Goal: Task Accomplishment & Management: Manage account settings

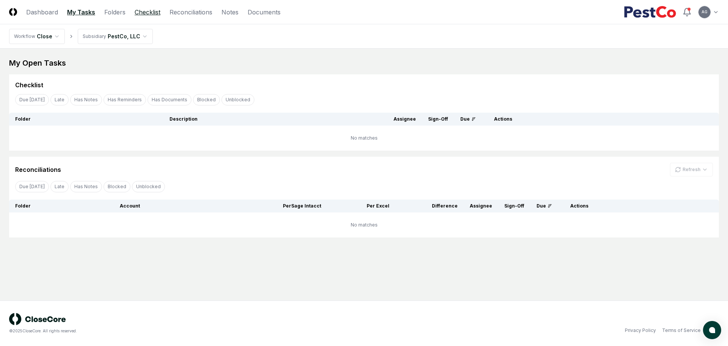
click at [157, 12] on link "Checklist" at bounding box center [148, 12] width 26 height 9
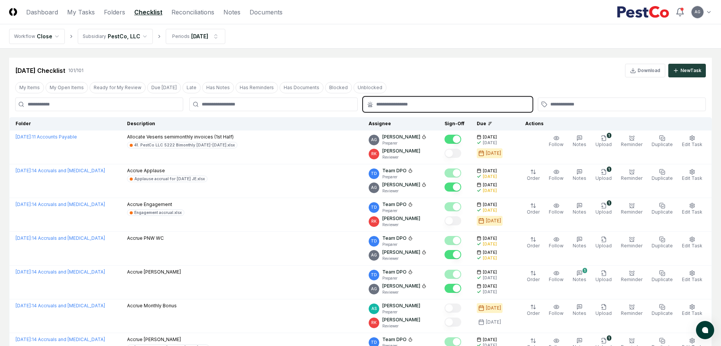
click at [391, 101] on input "text" at bounding box center [451, 104] width 151 height 7
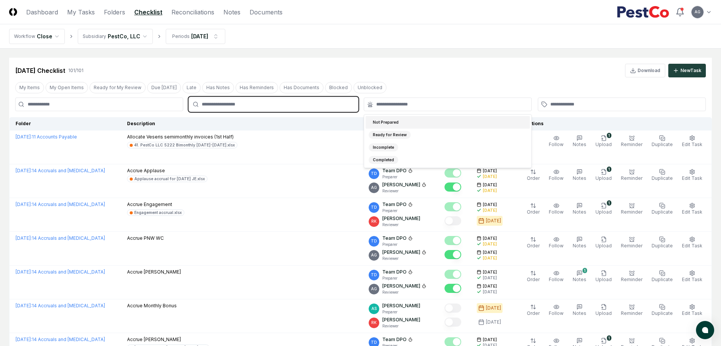
click at [310, 101] on input "text" at bounding box center [277, 104] width 151 height 7
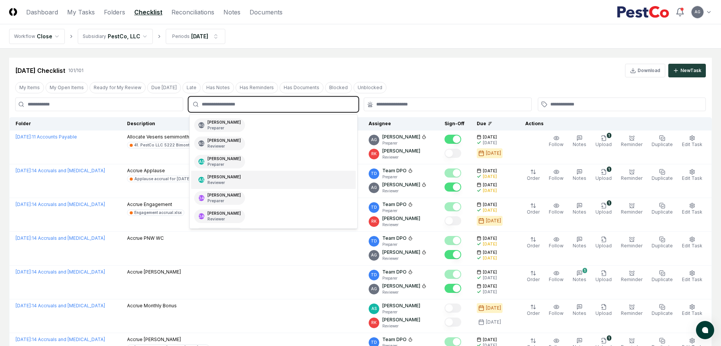
click at [264, 183] on div "AS [PERSON_NAME] Reviewer" at bounding box center [273, 180] width 164 height 18
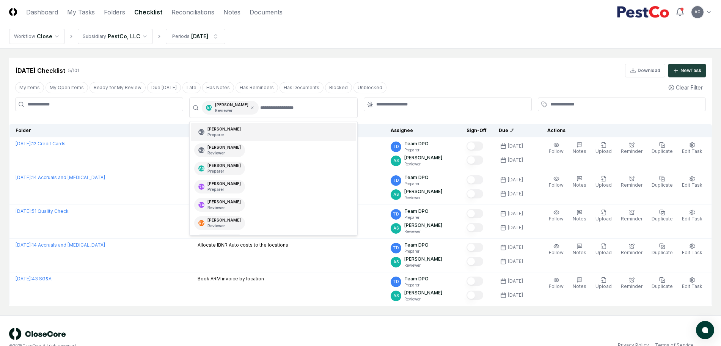
click at [395, 54] on main "Cancel Reassign [DATE] Checklist 5 / 101 Download New Task My Items My Open Ite…" at bounding box center [360, 182] width 721 height 267
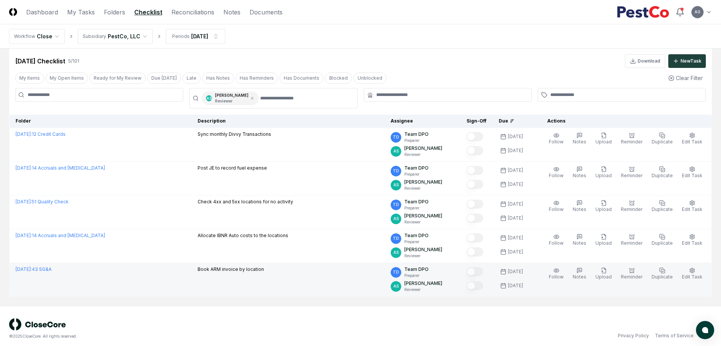
scroll to position [15, 0]
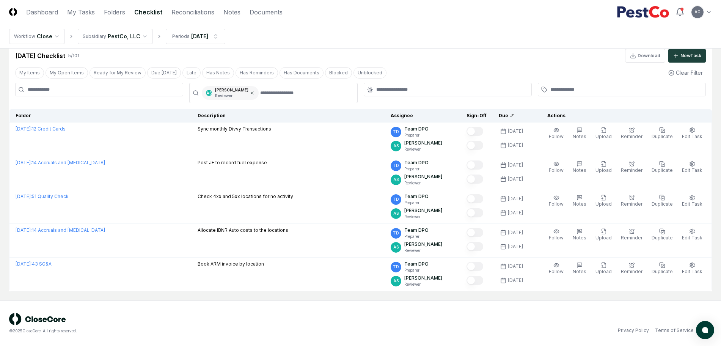
click at [251, 93] on icon at bounding box center [252, 93] width 2 height 2
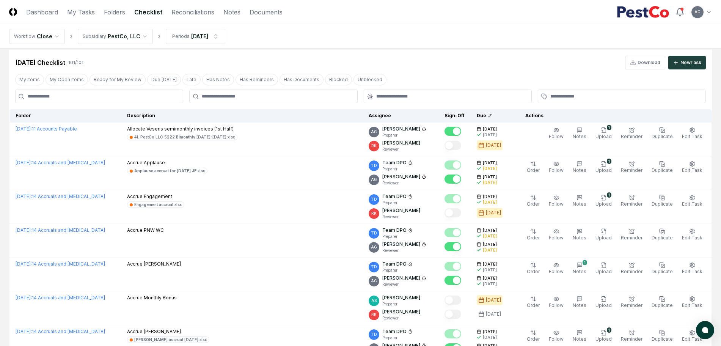
scroll to position [15, 0]
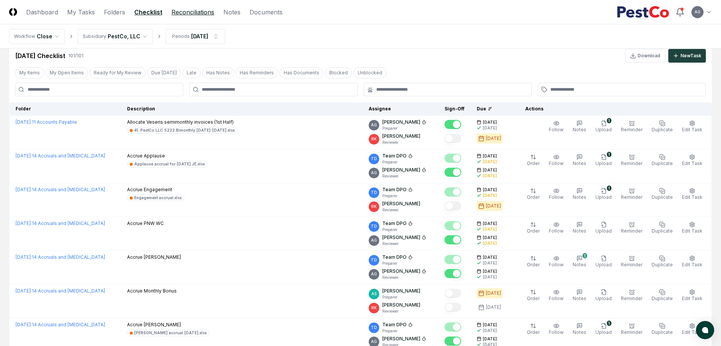
click at [182, 8] on link "Reconciliations" at bounding box center [192, 12] width 43 height 9
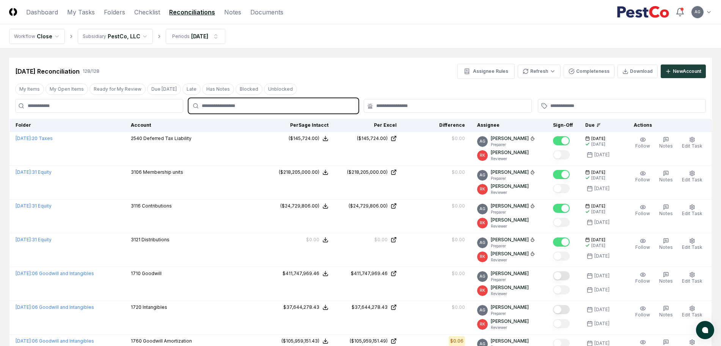
click at [285, 109] on input "text" at bounding box center [277, 105] width 151 height 7
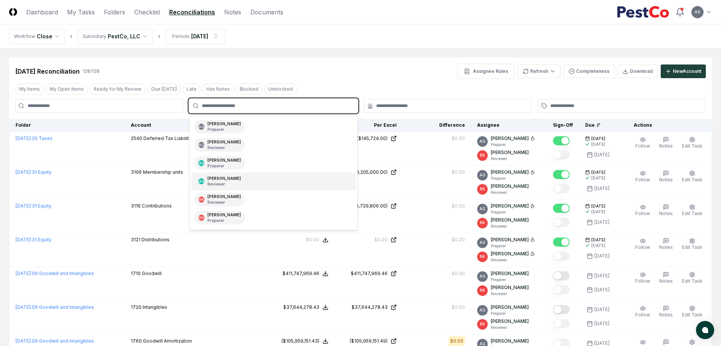
click at [262, 181] on div "AS [PERSON_NAME] Reviewer" at bounding box center [273, 181] width 164 height 18
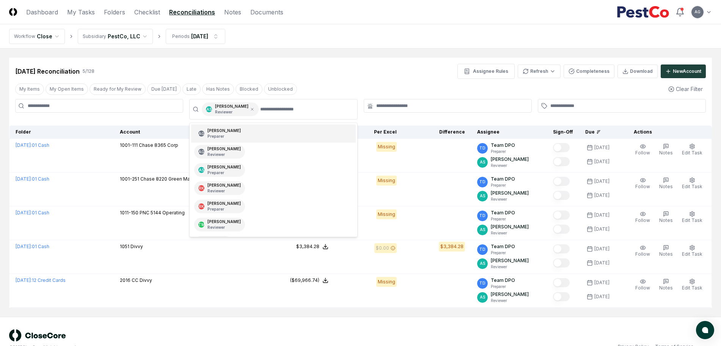
click at [352, 63] on div "[DATE] Reconciliation 5 / 128 Assignee Rules Refresh Completeness Download New …" at bounding box center [360, 68] width 703 height 21
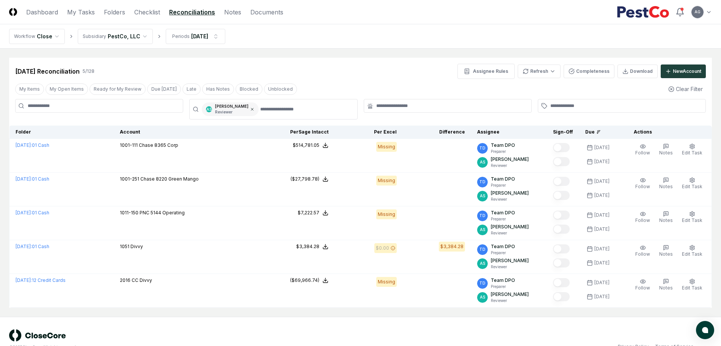
click at [251, 109] on icon at bounding box center [252, 109] width 2 height 2
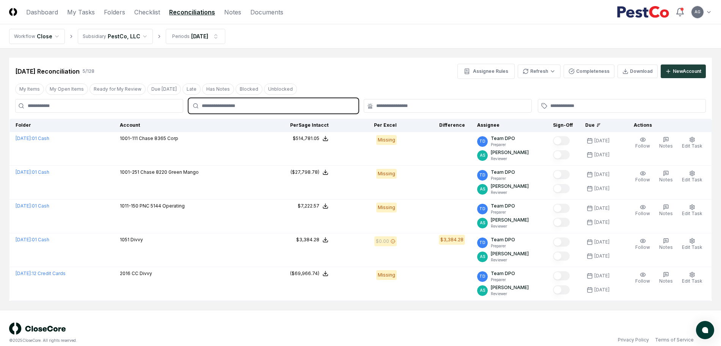
click at [243, 109] on input "text" at bounding box center [277, 105] width 151 height 7
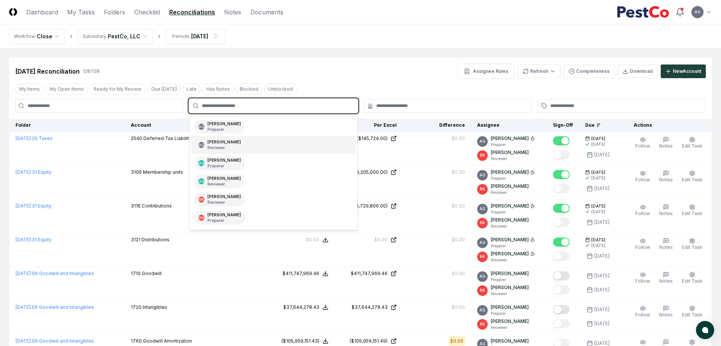
click at [238, 143] on div "[PERSON_NAME] Reviewer" at bounding box center [224, 144] width 33 height 11
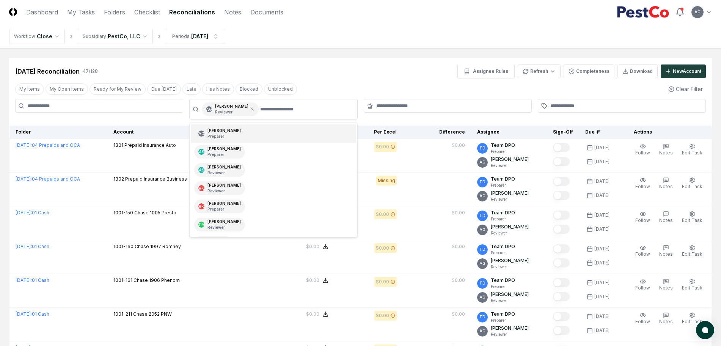
click at [354, 31] on nav "Workflow Close Subsidiary PestCo, LLC Periods [DATE]" at bounding box center [360, 36] width 721 height 24
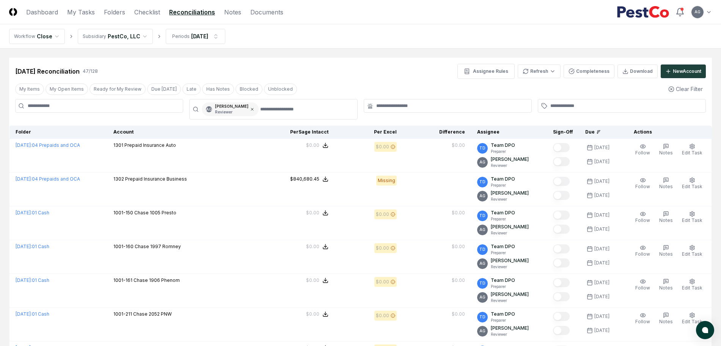
click at [255, 111] on icon at bounding box center [252, 109] width 5 height 5
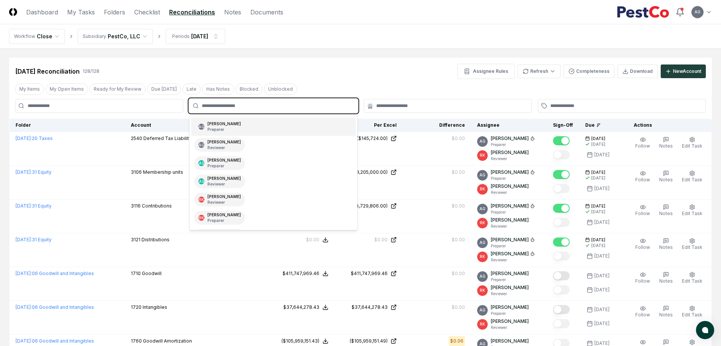
click at [255, 105] on input "text" at bounding box center [277, 105] width 151 height 7
click at [251, 161] on div "AS [PERSON_NAME] Preparer" at bounding box center [273, 163] width 164 height 18
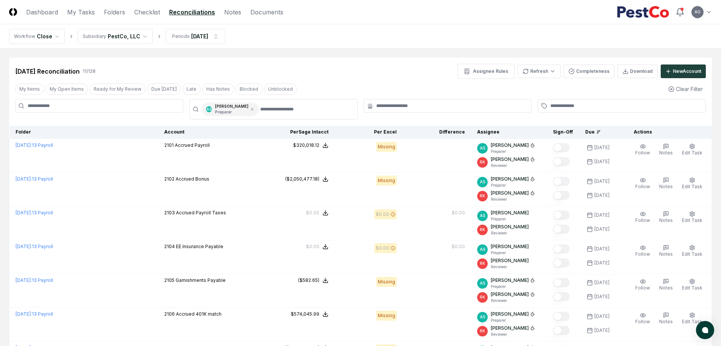
click at [325, 58] on div "[DATE] Reconciliation 11 / 128 Assignee Rules Refresh Completeness Download New…" at bounding box center [360, 68] width 703 height 21
click at [250, 109] on icon at bounding box center [252, 109] width 5 height 5
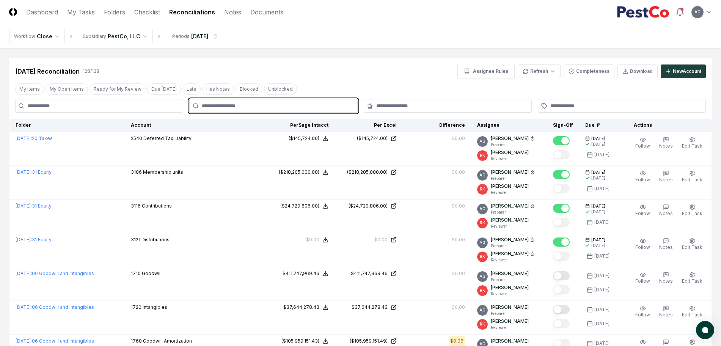
click at [243, 107] on input "text" at bounding box center [277, 105] width 151 height 7
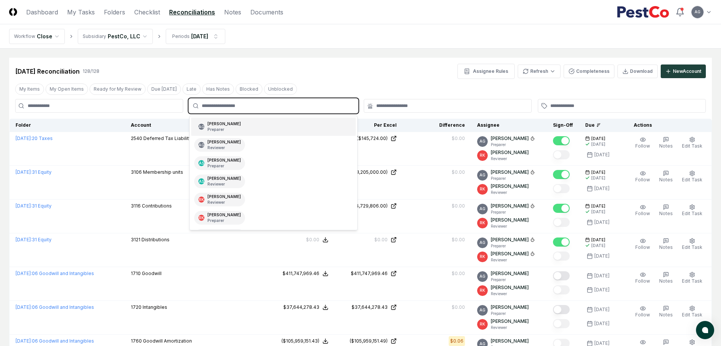
click at [241, 127] on p "Preparer" at bounding box center [224, 130] width 33 height 6
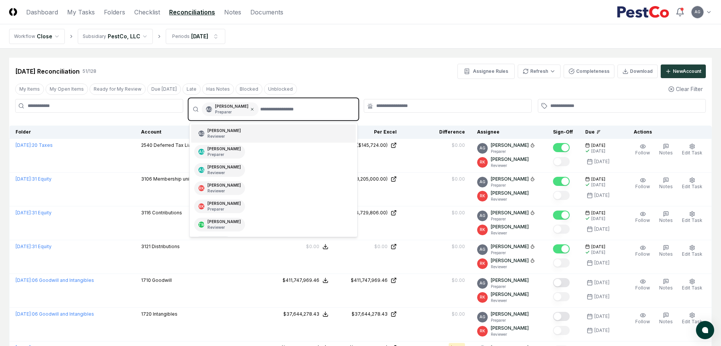
click at [255, 109] on icon at bounding box center [252, 109] width 5 height 5
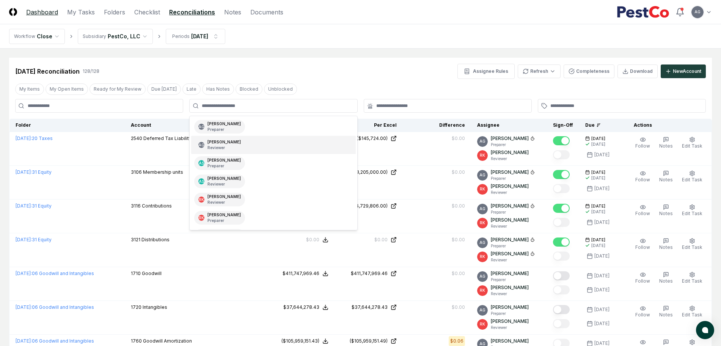
click at [50, 15] on link "Dashboard" at bounding box center [42, 12] width 32 height 9
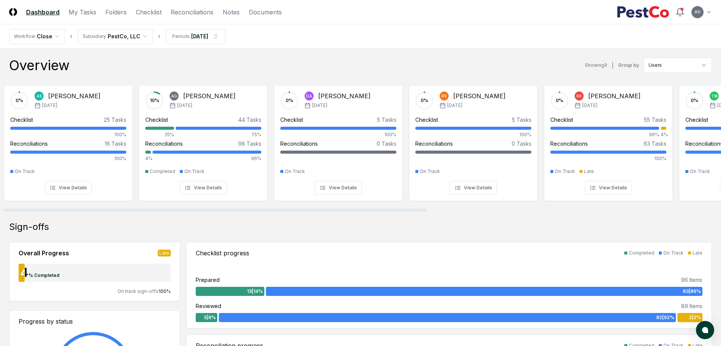
scroll to position [0, 6]
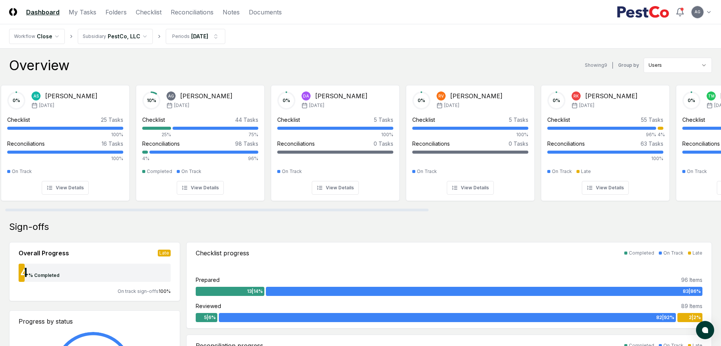
drag, startPoint x: 101, startPoint y: 209, endPoint x: 132, endPoint y: 132, distance: 82.2
click at [106, 209] on div at bounding box center [216, 210] width 423 height 3
click at [90, 16] on link "My Tasks" at bounding box center [83, 12] width 28 height 9
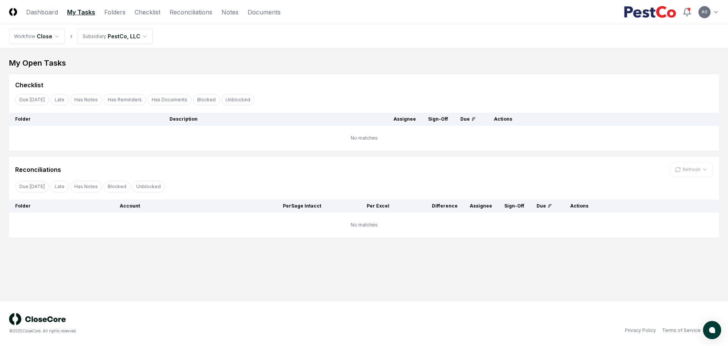
click at [253, 267] on main "My Open Tasks Cancel Reassign Checklist Due [DATE] Late Has Notes Has Reminders…" at bounding box center [364, 175] width 728 height 252
click at [304, 70] on div "My Open Tasks Cancel Reassign Checklist Due [DATE] Late Has Notes Has Reminders…" at bounding box center [364, 148] width 710 height 180
click at [152, 13] on link "Checklist" at bounding box center [148, 12] width 26 height 9
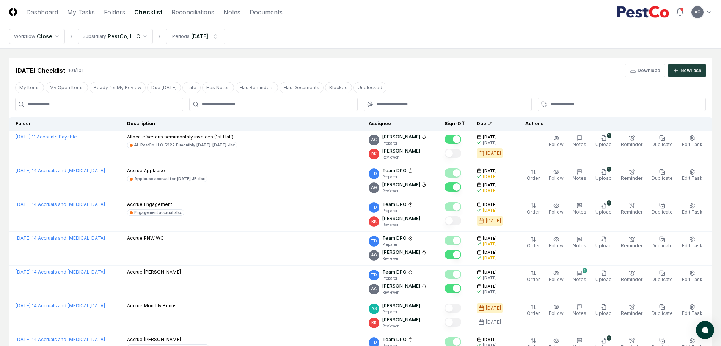
click at [308, 39] on nav "Workflow Close Subsidiary PestCo, LLC Periods [DATE]" at bounding box center [360, 36] width 721 height 24
click at [173, 10] on link "Reconciliations" at bounding box center [192, 12] width 43 height 9
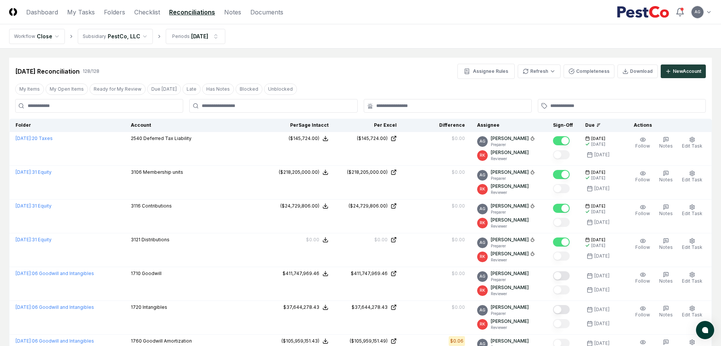
click at [378, 42] on nav "Workflow Close Subsidiary PestCo, LLC Periods [DATE]" at bounding box center [360, 36] width 721 height 24
click at [369, 63] on div "[DATE] Reconciliation 128 / 128 Assignee Rules Refresh Completeness Download Ne…" at bounding box center [360, 68] width 703 height 21
click at [149, 12] on link "Checklist" at bounding box center [147, 12] width 26 height 9
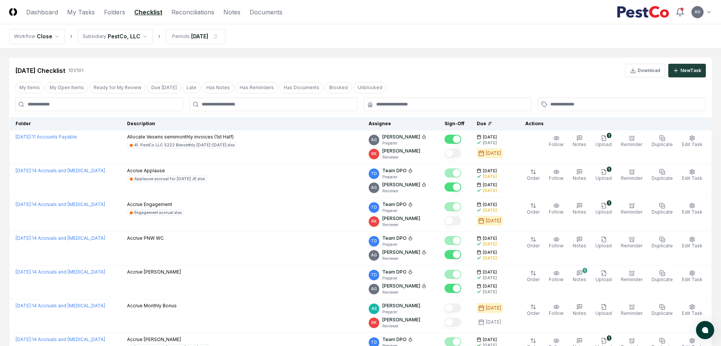
click at [335, 47] on nav "Workflow Close Subsidiary PestCo, LLC Periods [DATE]" at bounding box center [360, 36] width 721 height 24
click at [431, 77] on div "[DATE] Checklist 101 / 101 Download New Task" at bounding box center [360, 71] width 691 height 14
click at [281, 98] on div at bounding box center [273, 105] width 168 height 14
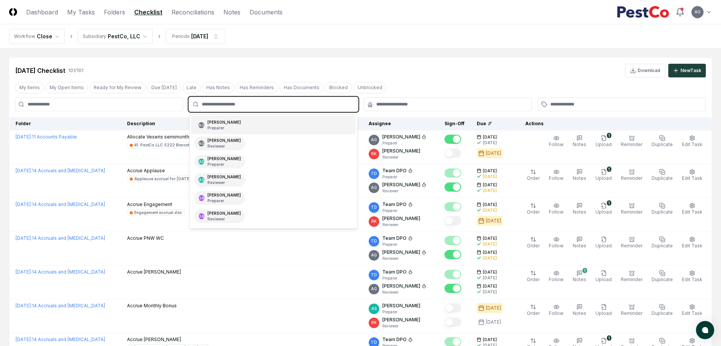
click at [277, 101] on input "text" at bounding box center [277, 104] width 151 height 7
click at [275, 120] on div "AG [PERSON_NAME] Preparer" at bounding box center [273, 125] width 164 height 18
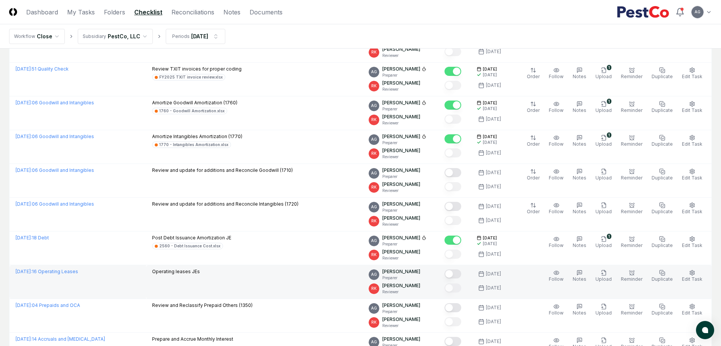
scroll to position [190, 0]
